Goal: Find contact information: Find contact information

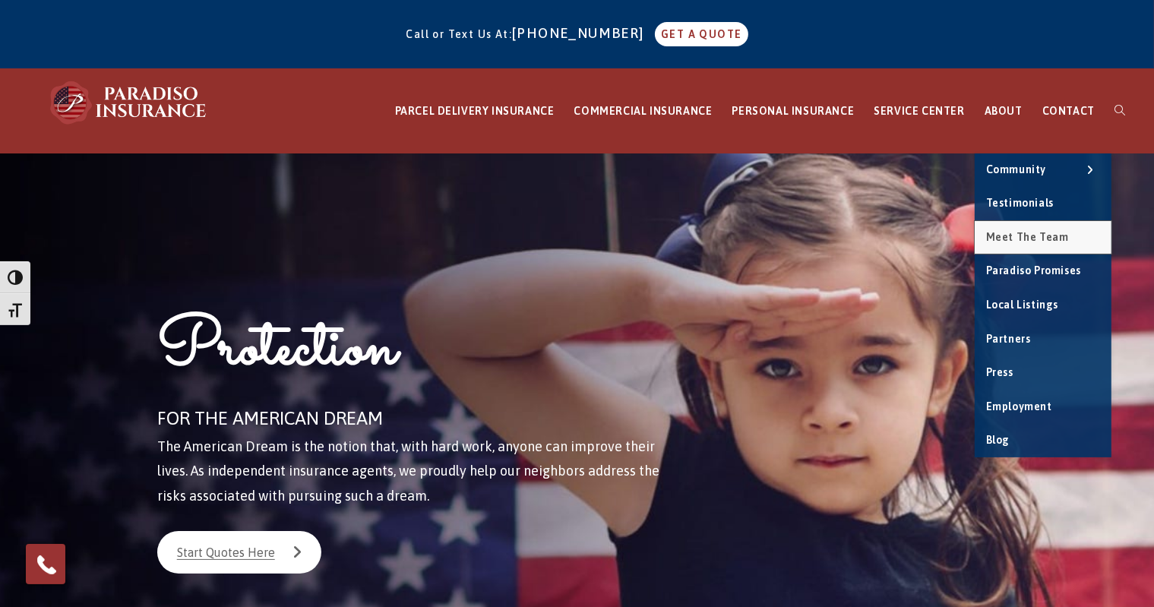
click at [1035, 232] on link "Meet the Team" at bounding box center [1043, 237] width 137 height 33
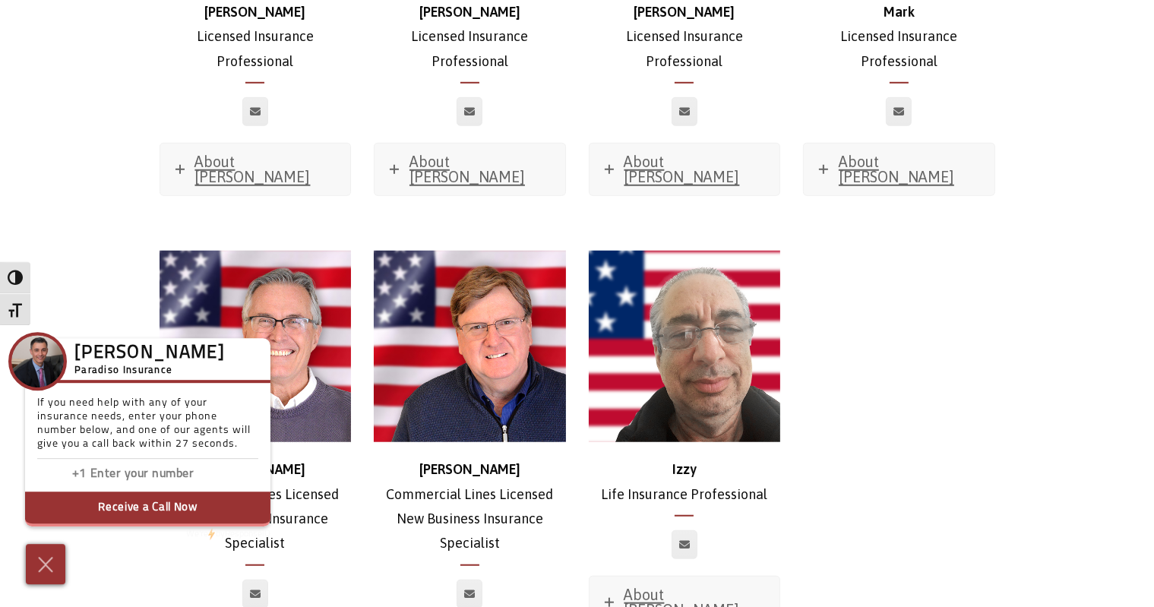
scroll to position [6895, 0]
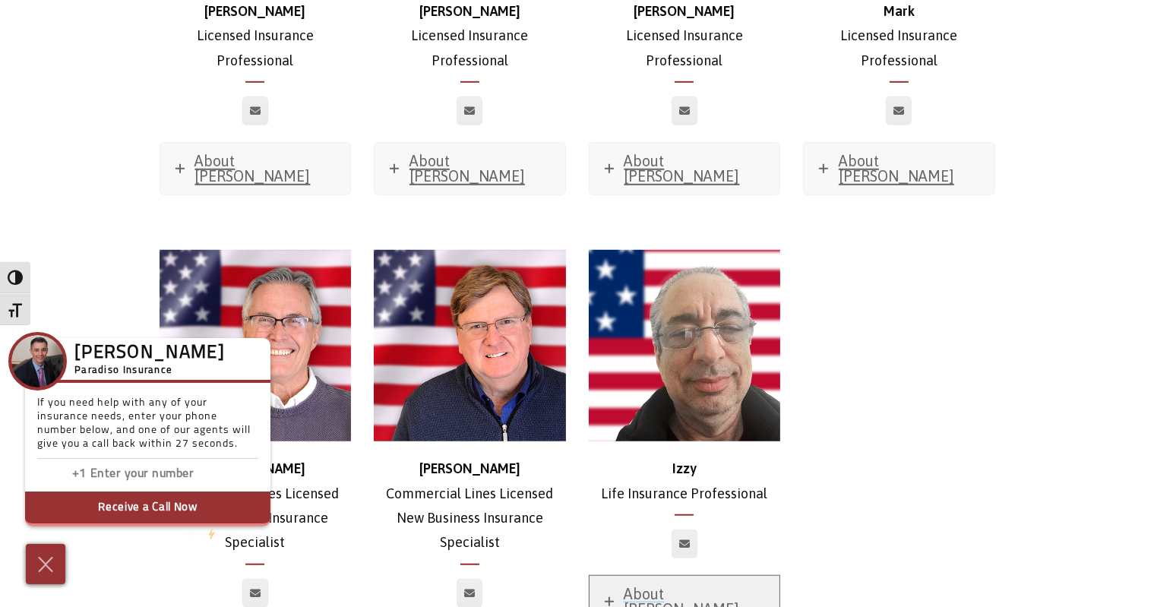
click at [676, 585] on span "About [PERSON_NAME]" at bounding box center [681, 601] width 115 height 33
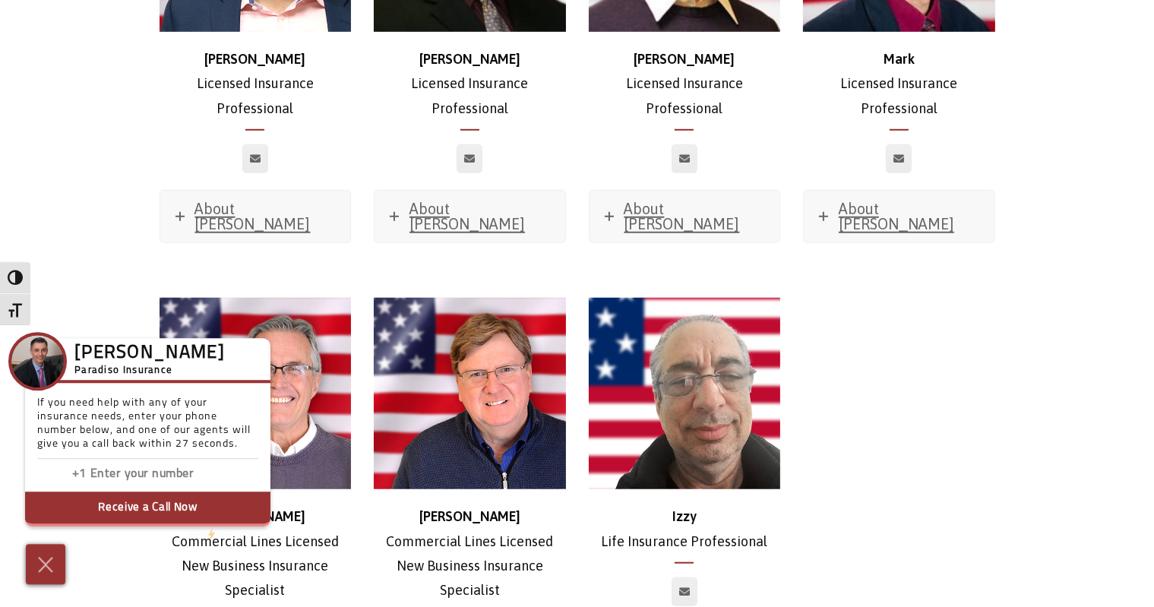
scroll to position [6815, 0]
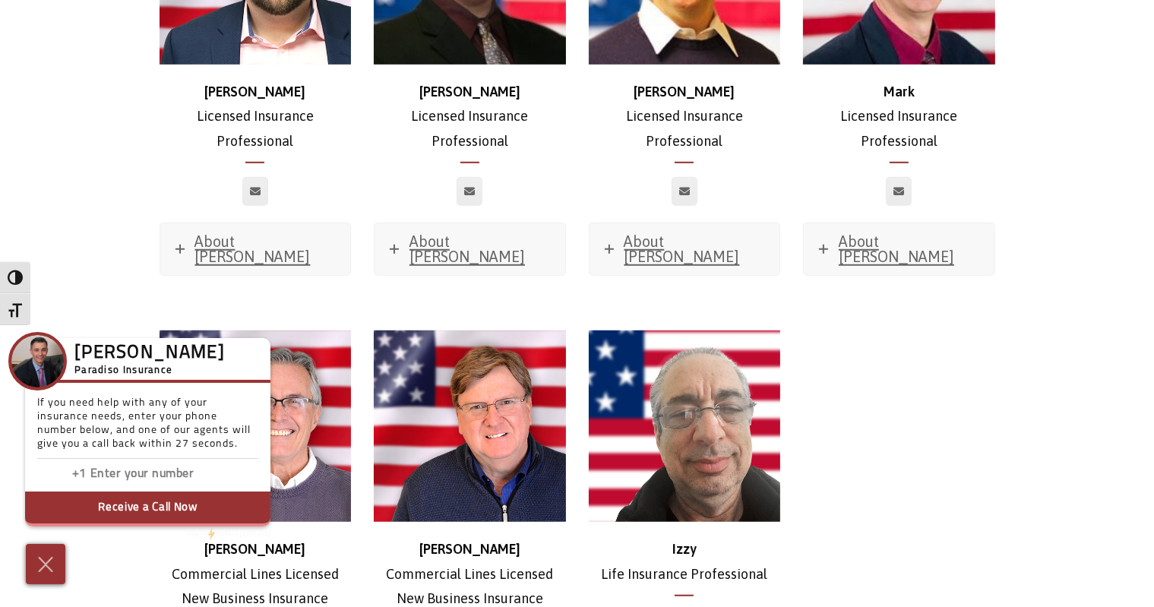
click at [47, 570] on img at bounding box center [45, 564] width 25 height 27
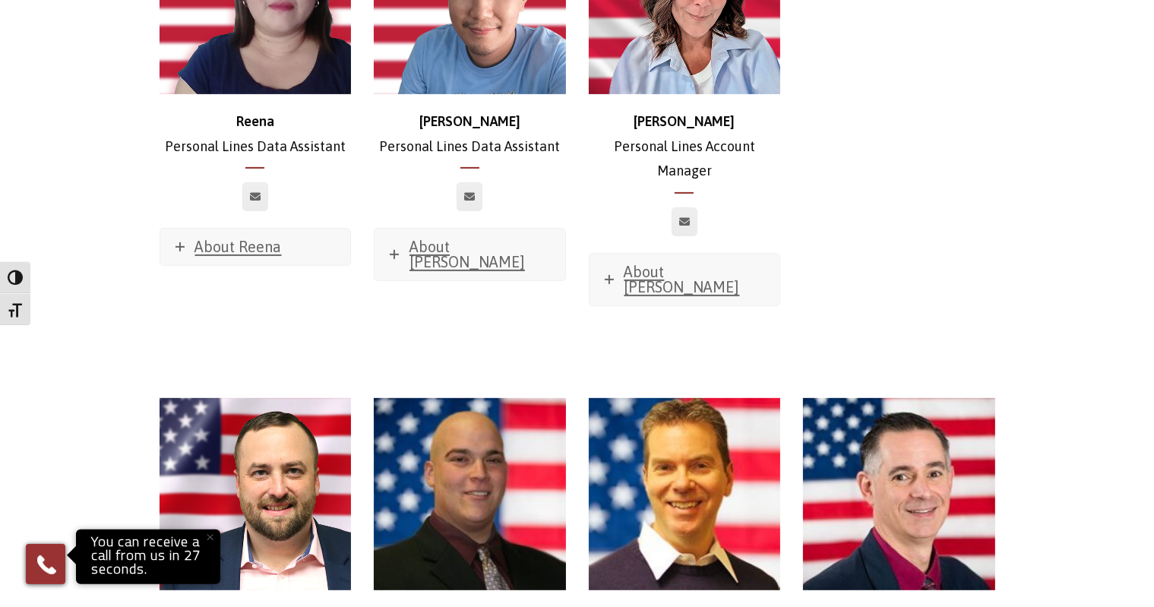
scroll to position [6093, 0]
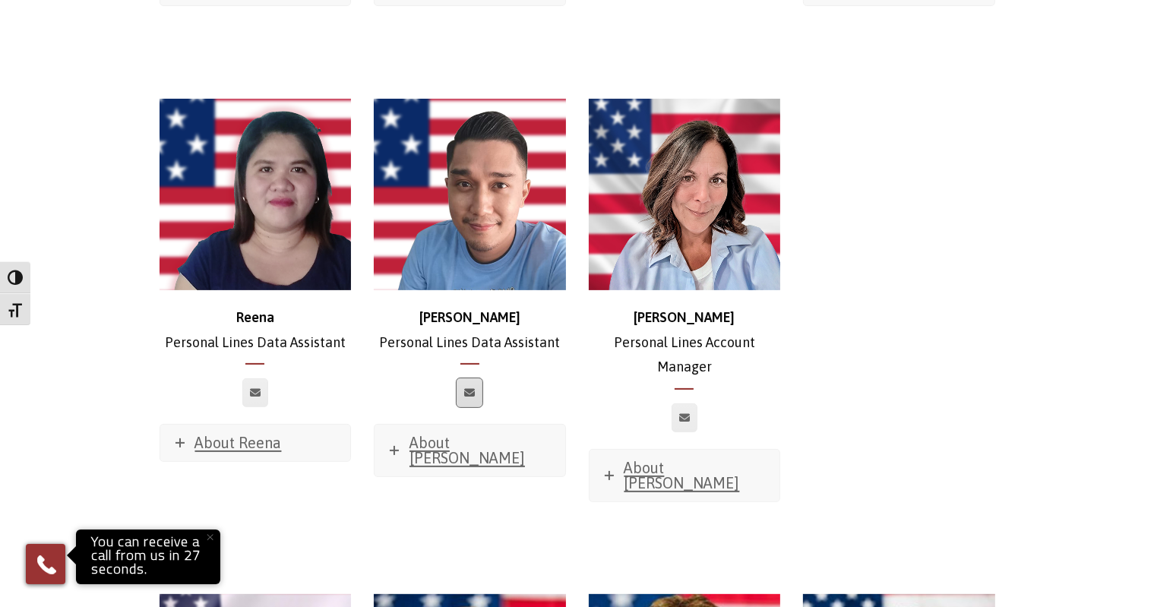
click at [473, 388] on icon at bounding box center [469, 392] width 11 height 9
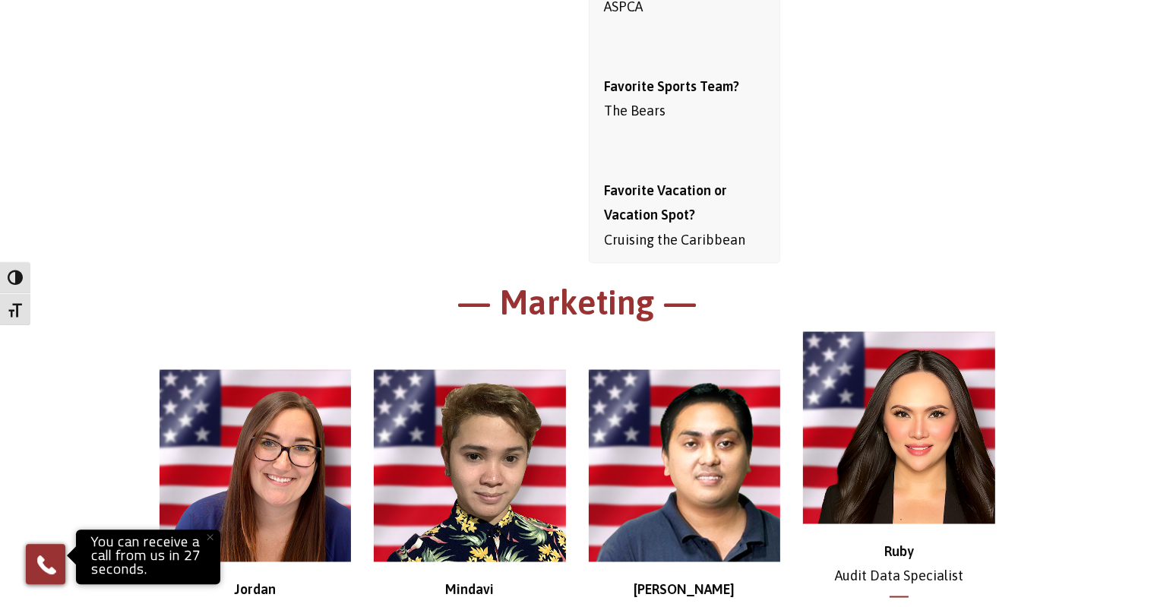
scroll to position [8018, 0]
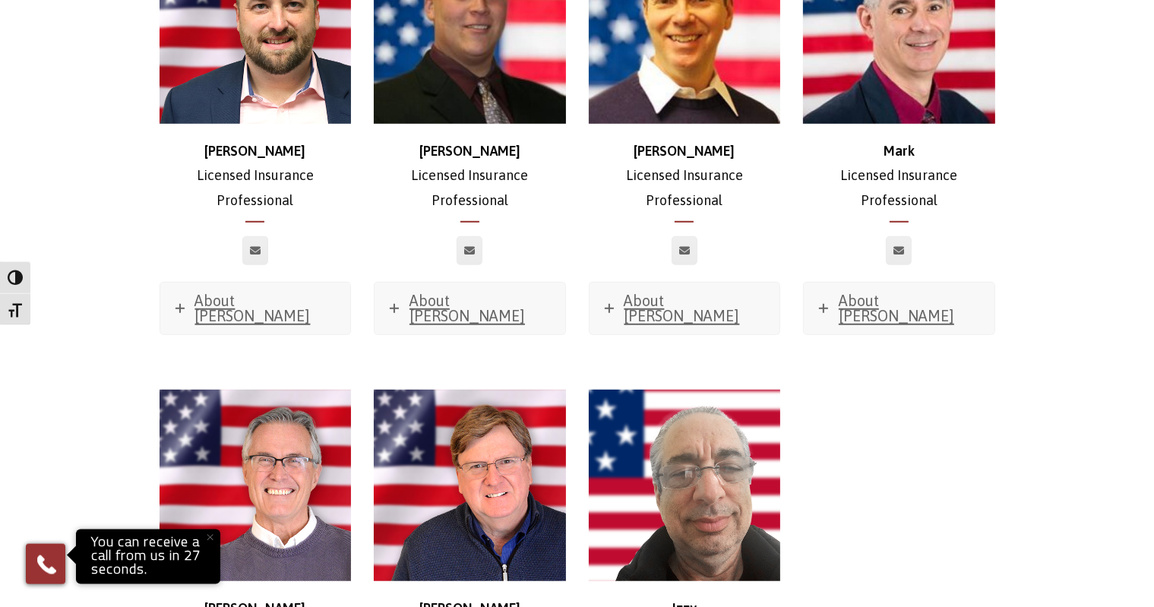
scroll to position [6734, 0]
